Goal: Information Seeking & Learning: Check status

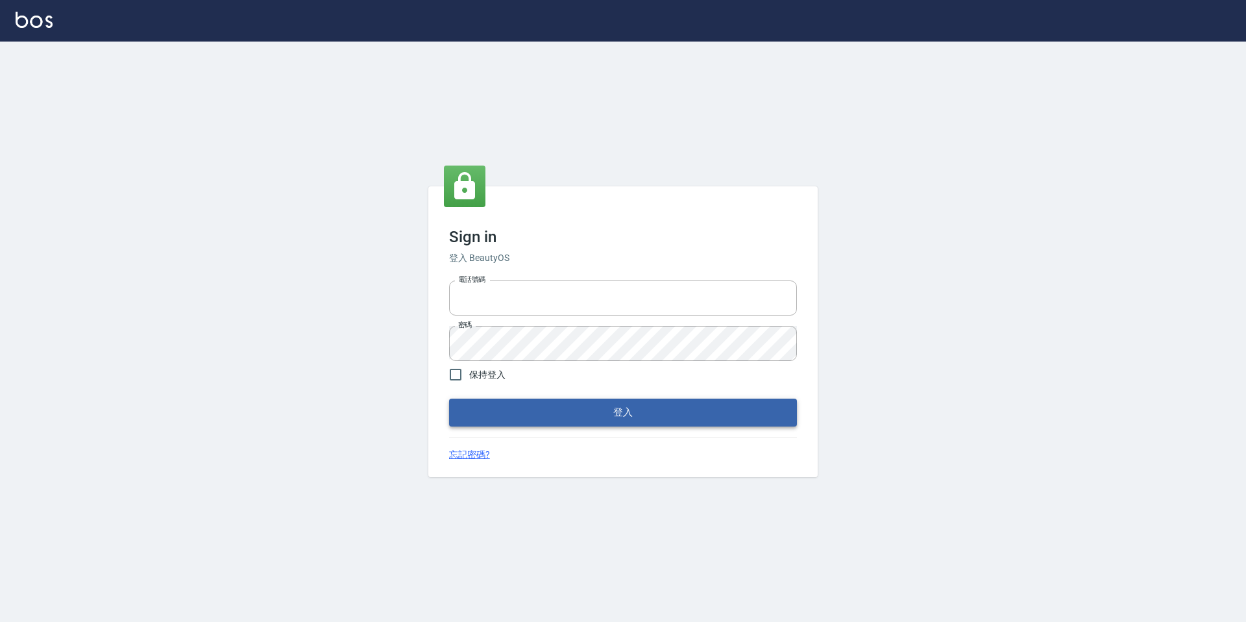
type input "devdev"
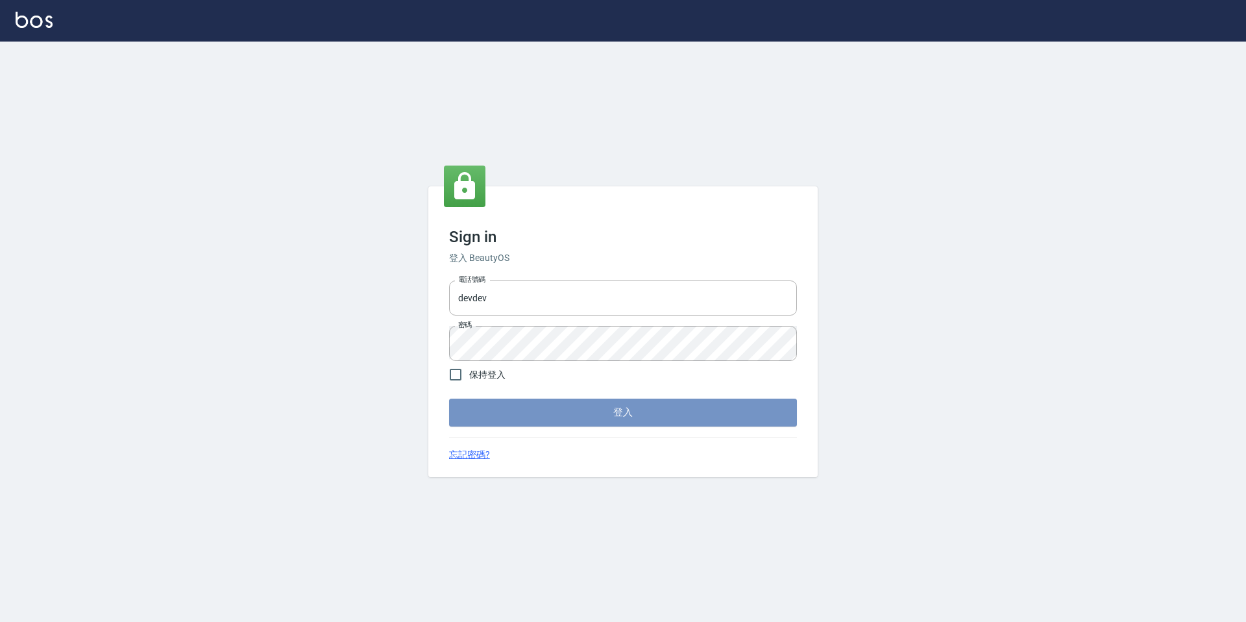
click at [576, 421] on button "登入" at bounding box center [623, 412] width 348 height 27
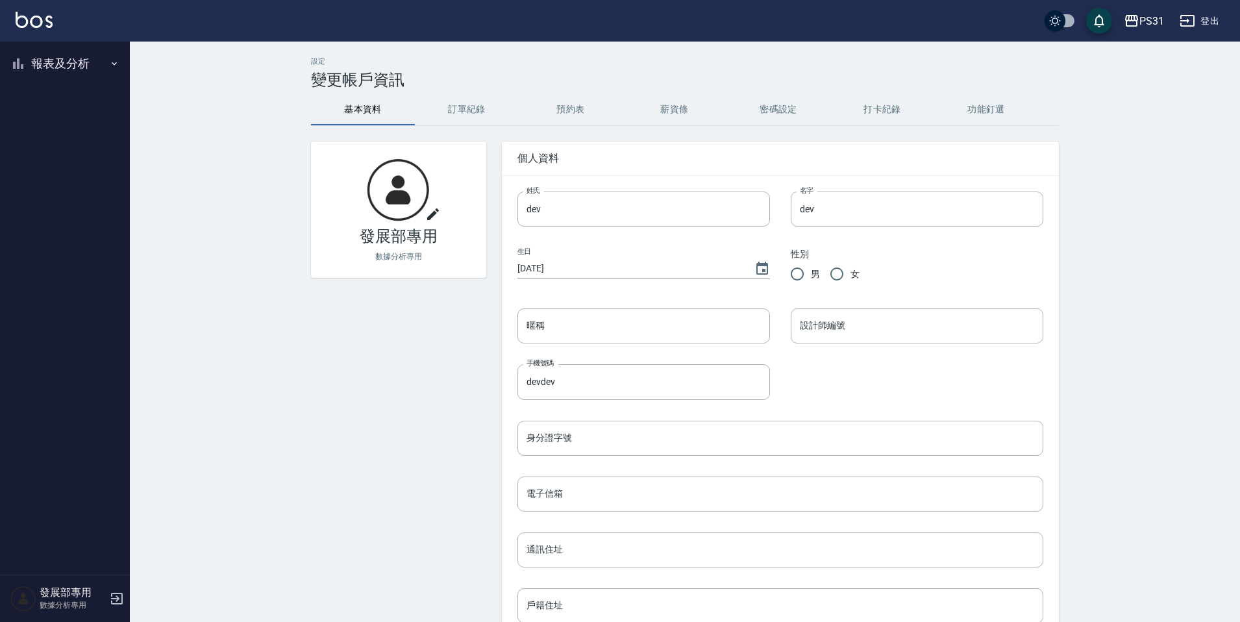
click at [1158, 32] on div "PS31 登出" at bounding box center [620, 21] width 1240 height 42
click at [1155, 26] on div "PS31" at bounding box center [1151, 21] width 25 height 16
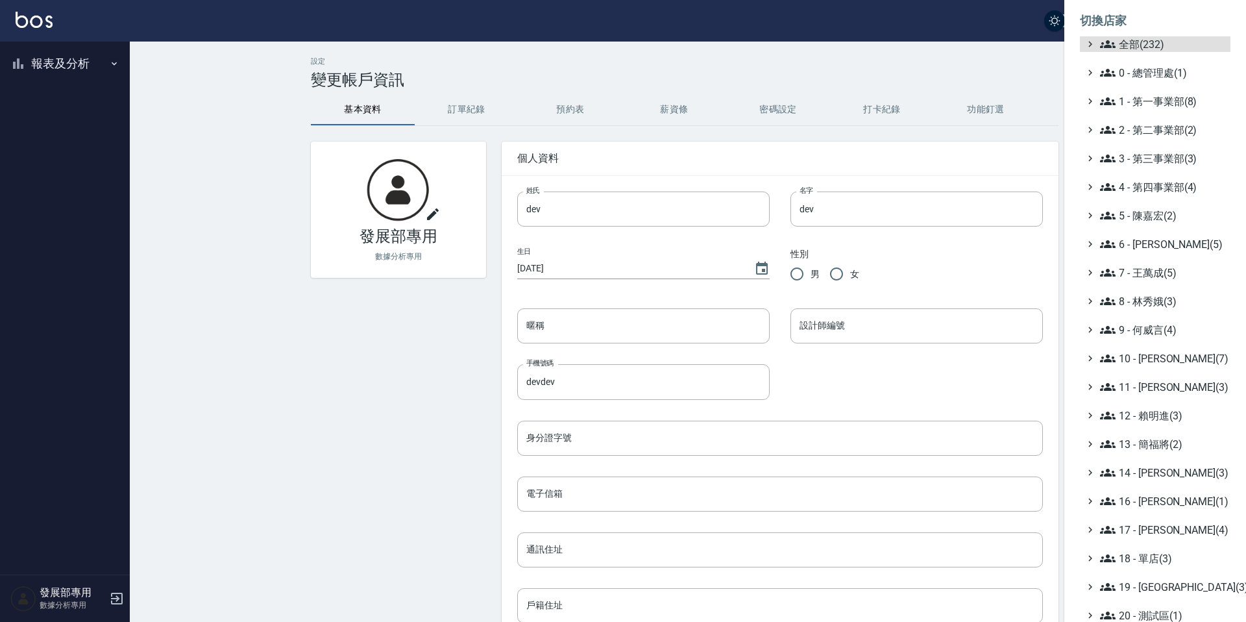
click at [1152, 223] on ul "全部(232) 0 - 總管理處(1) 1 - 第一事業部(8) 2 - 第二事業部(2) 3 - 第三事業部(3) 4 - 第四事業部(4) 5 - 陳嘉宏…" at bounding box center [1155, 358] width 151 height 644
click at [1152, 215] on span "5 - 陳嘉宏(2)" at bounding box center [1162, 216] width 125 height 16
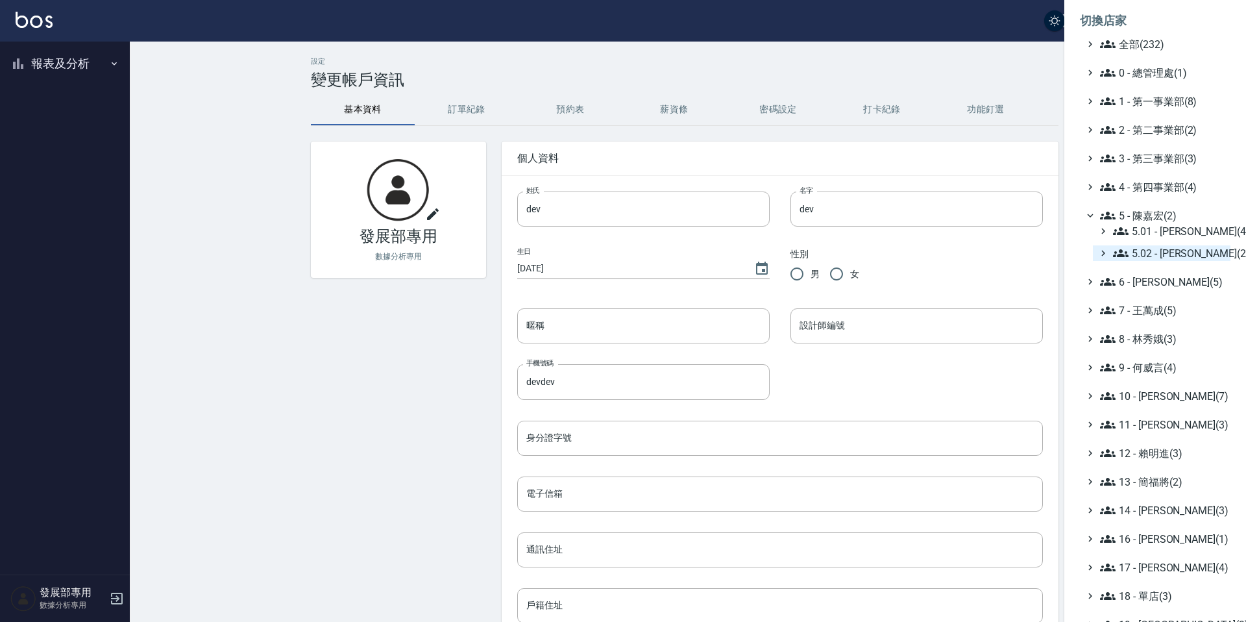
click at [1159, 254] on span "5.02 - 歐芷辰(2)" at bounding box center [1169, 253] width 112 height 16
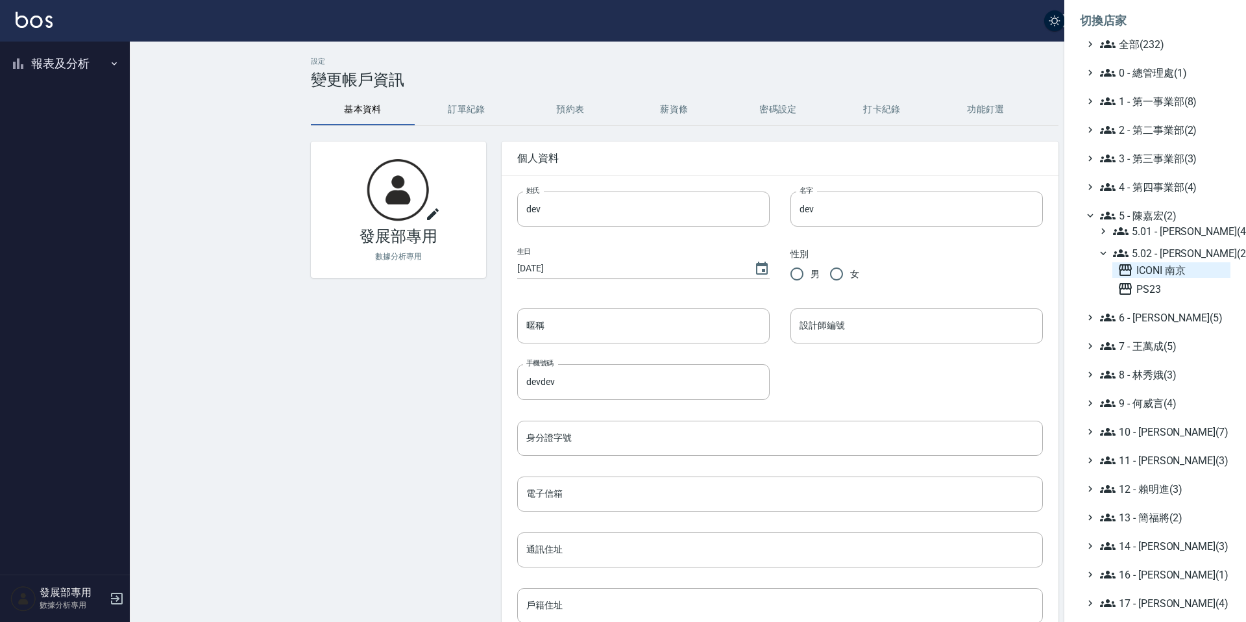
click at [1155, 269] on span "ICONI 南京" at bounding box center [1172, 270] width 108 height 16
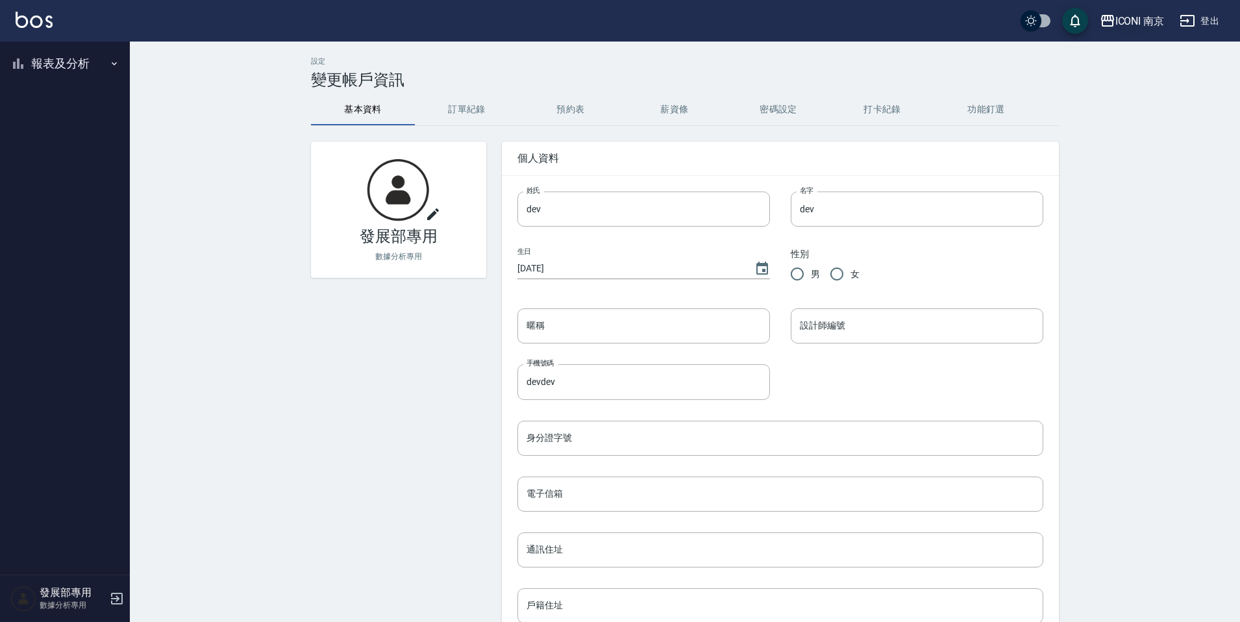
click at [1142, 30] on button "ICONI 南京" at bounding box center [1131, 21] width 75 height 27
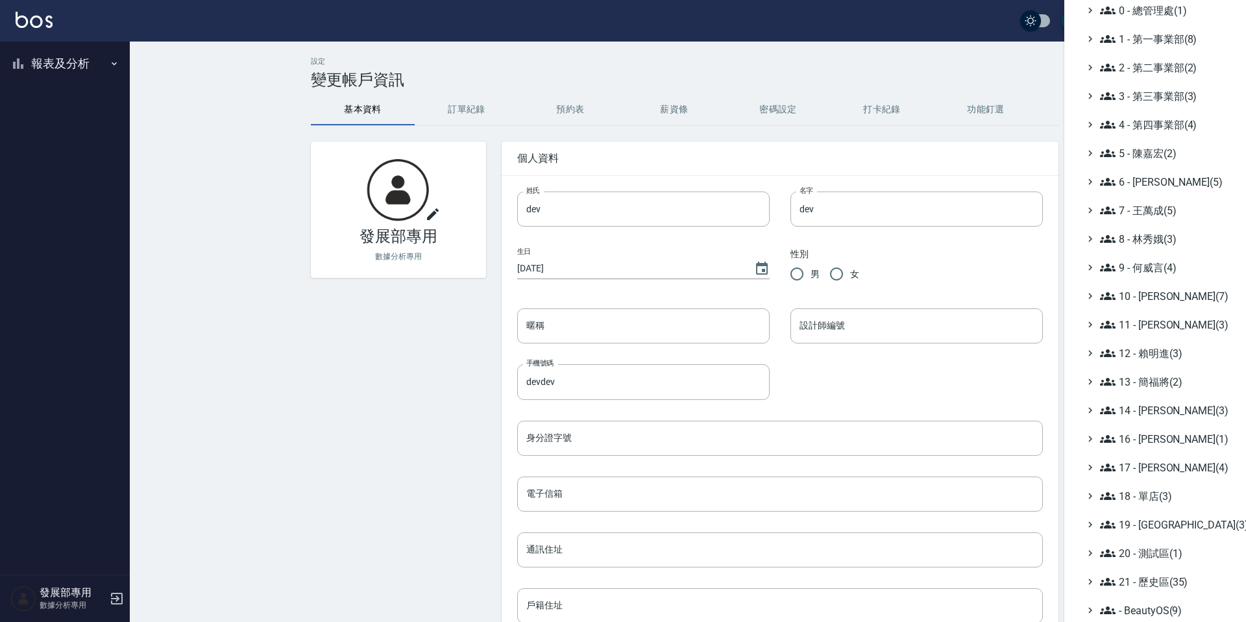
scroll to position [64, 0]
click at [1155, 497] on span "18 - 單店(3)" at bounding box center [1162, 495] width 125 height 16
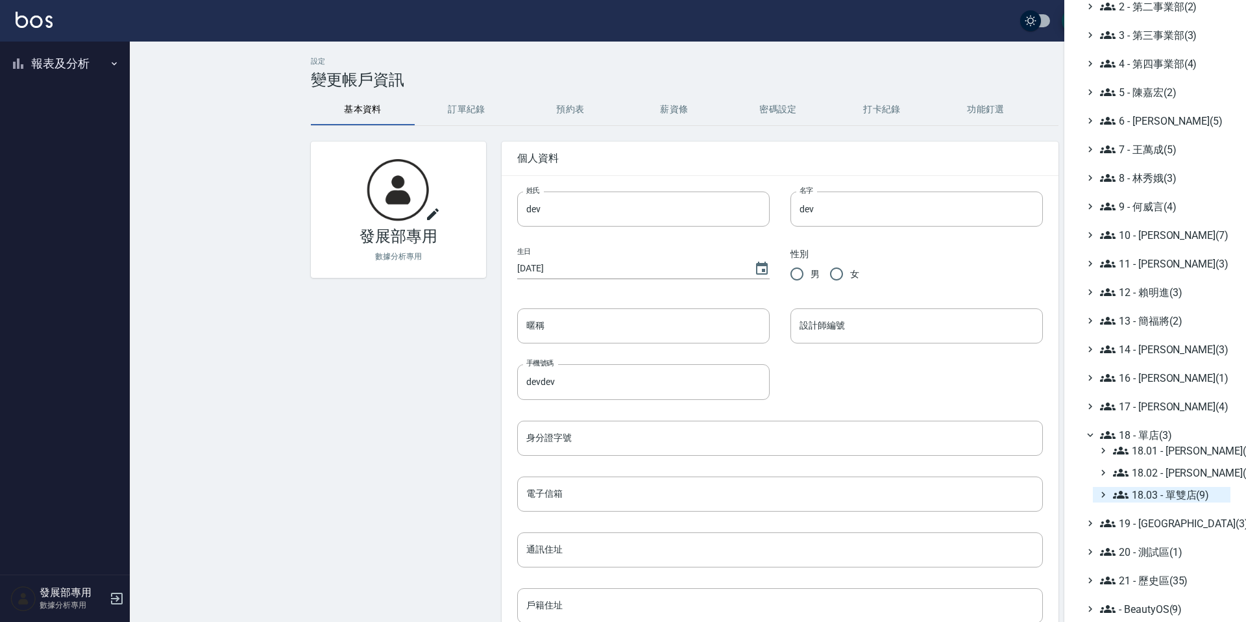
click at [1155, 497] on span "18.03 - 單雙店(9)" at bounding box center [1169, 495] width 112 height 16
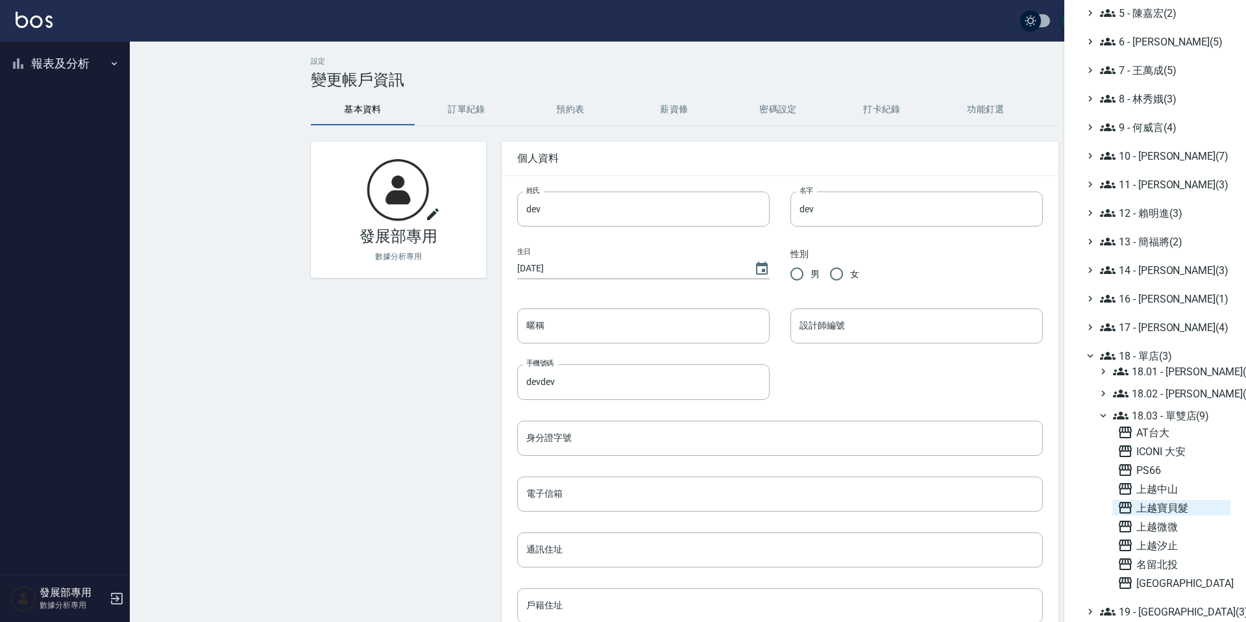
scroll to position [216, 0]
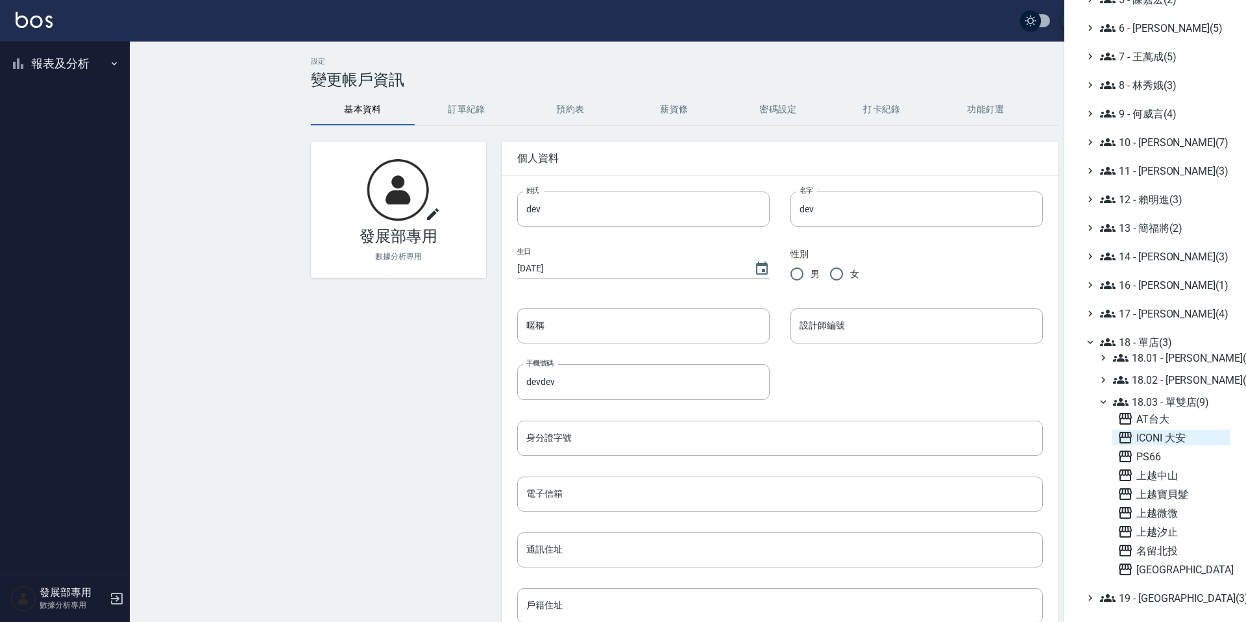
click at [1161, 442] on span "ICONI 大安" at bounding box center [1172, 438] width 108 height 16
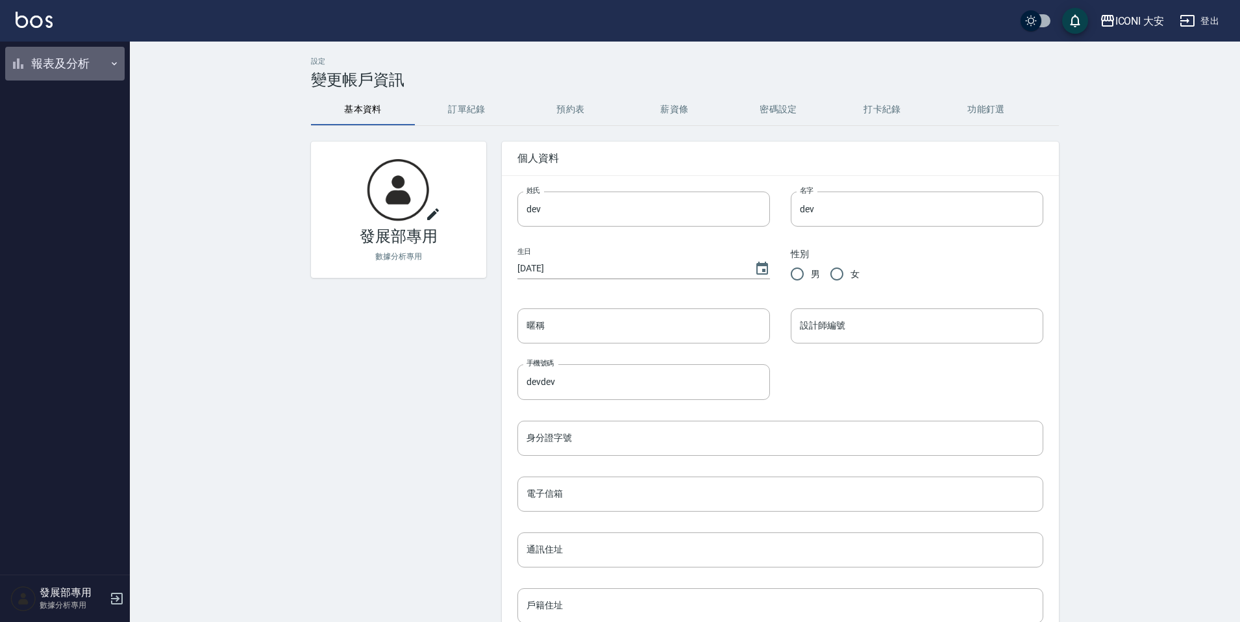
click at [68, 78] on button "報表及分析" at bounding box center [64, 64] width 119 height 34
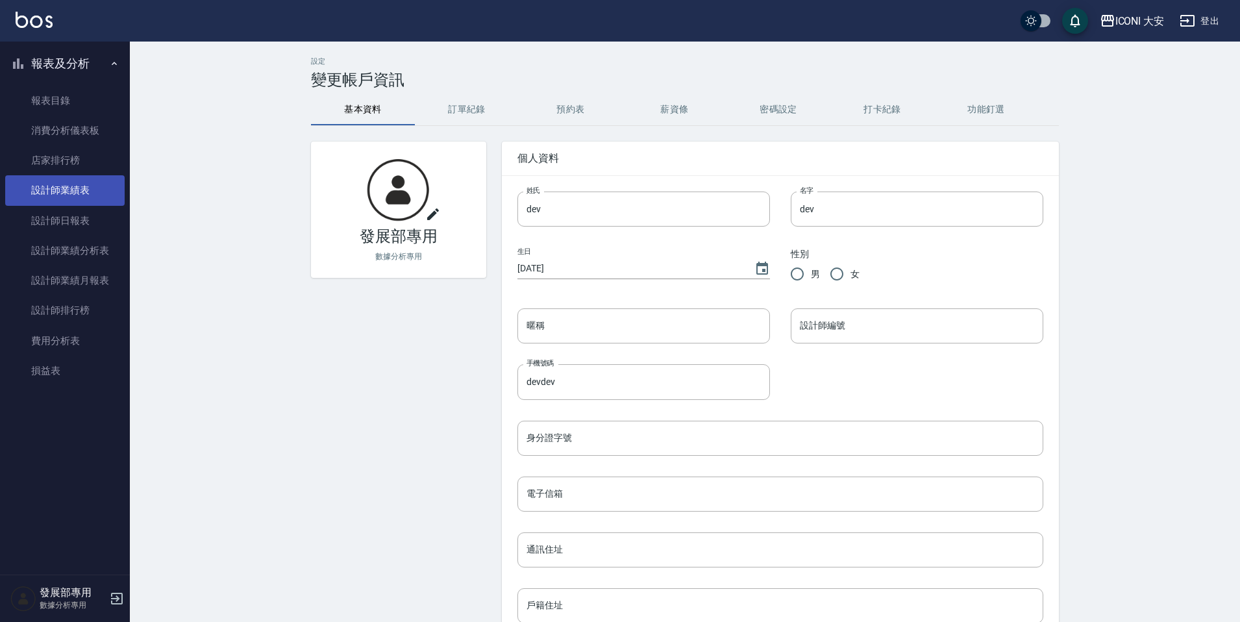
click at [53, 187] on link "設計師業績表" at bounding box center [64, 190] width 119 height 30
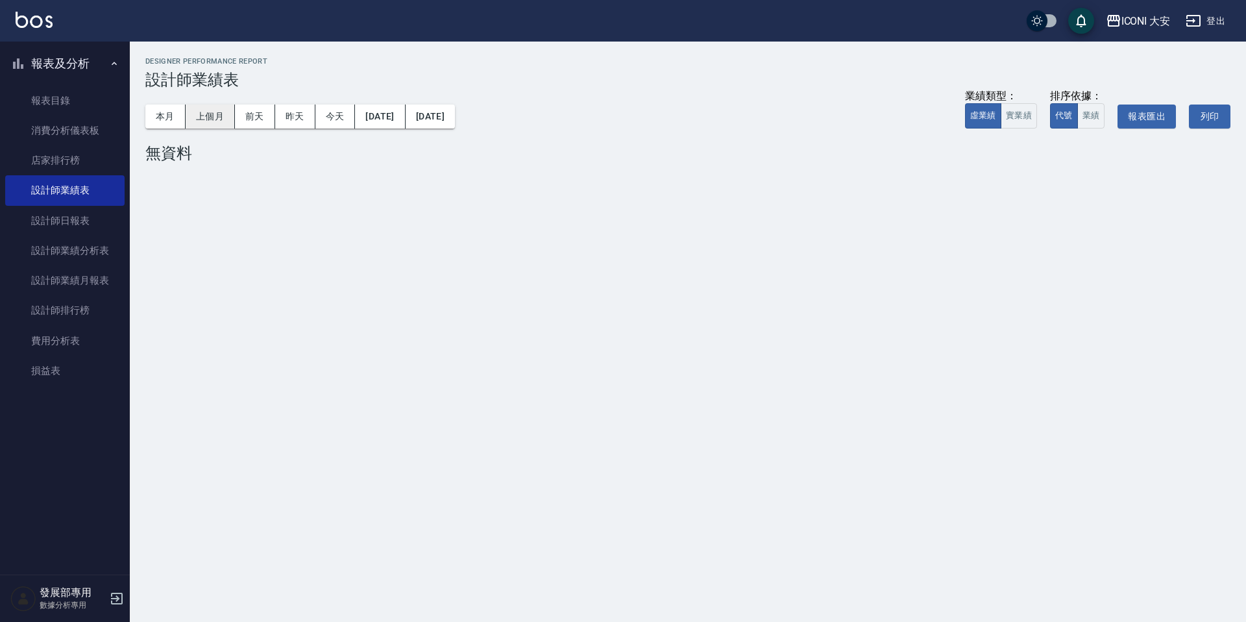
click at [214, 109] on button "上個月" at bounding box center [210, 117] width 49 height 24
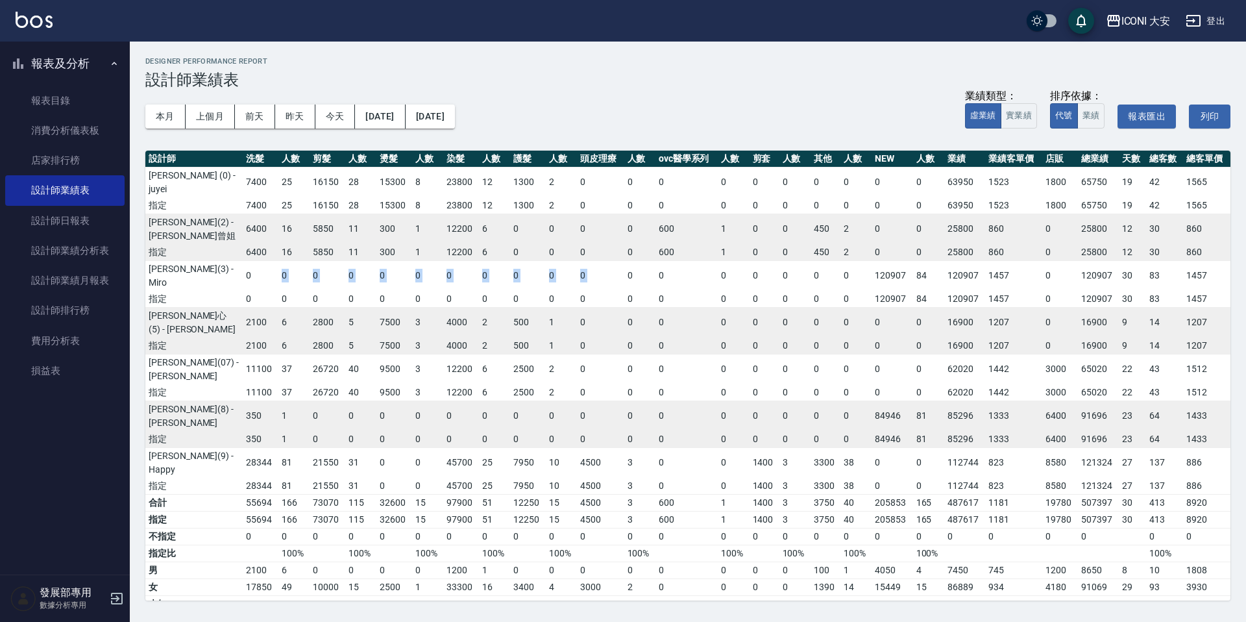
drag, startPoint x: 248, startPoint y: 249, endPoint x: 644, endPoint y: 233, distance: 396.3
click at [644, 233] on tbody "[PERSON_NAME] (0) - juyei 7400 25 16150 28 15300 8 23800 12 1300 2 0 0 0 0 0 0 …" at bounding box center [687, 330] width 1085 height 327
click at [820, 550] on div "ICONI 大安 2025-09 設計師業績表 列印時間： [DATE][PHONE_NUMBER]:12 Designer Performance Repo…" at bounding box center [623, 311] width 1246 height 622
